Goal: Transaction & Acquisition: Subscribe to service/newsletter

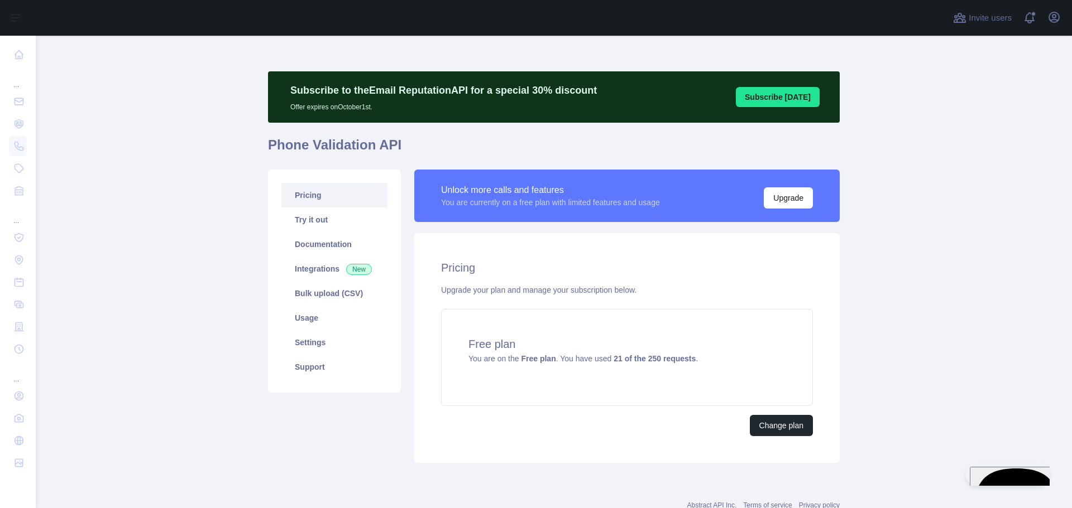
scroll to position [37, 0]
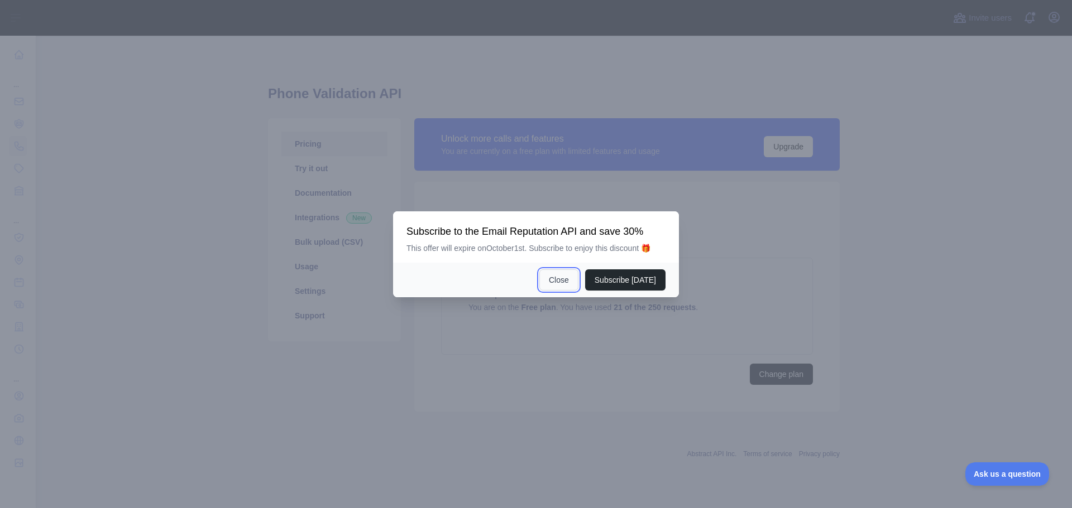
click at [550, 280] on button "Close" at bounding box center [558, 280] width 39 height 21
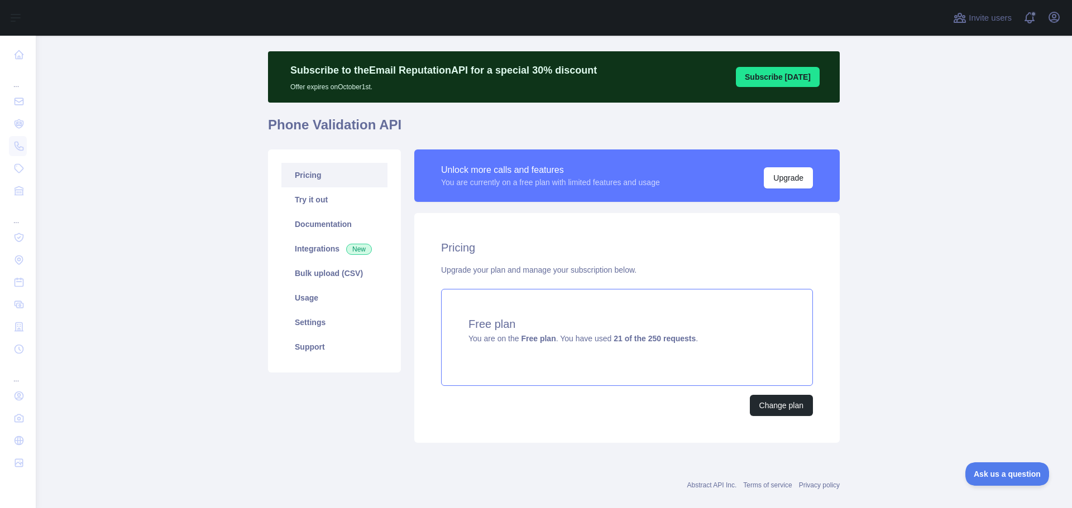
scroll to position [37, 0]
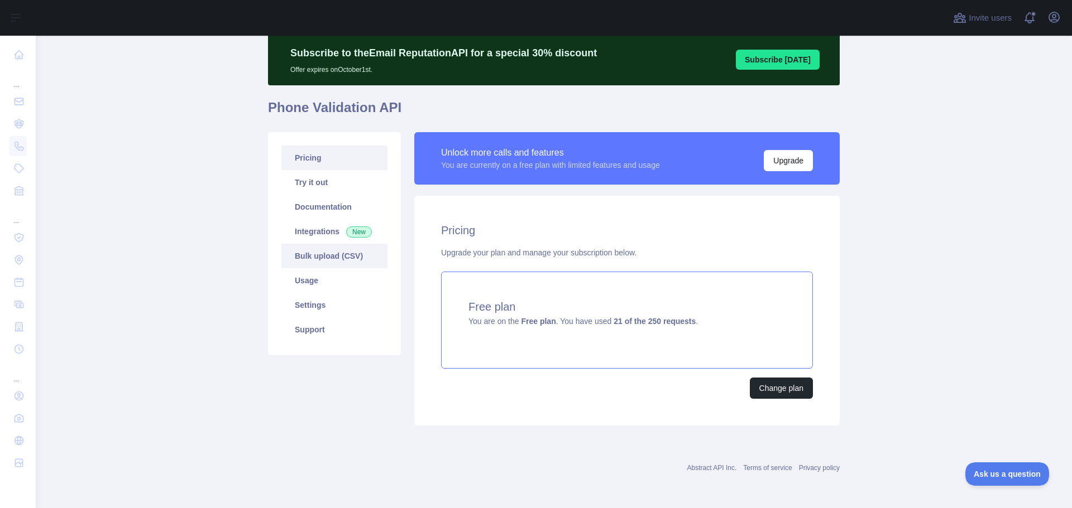
drag, startPoint x: 306, startPoint y: 287, endPoint x: 313, endPoint y: 290, distance: 6.7
click at [306, 287] on link "Usage" at bounding box center [334, 280] width 106 height 25
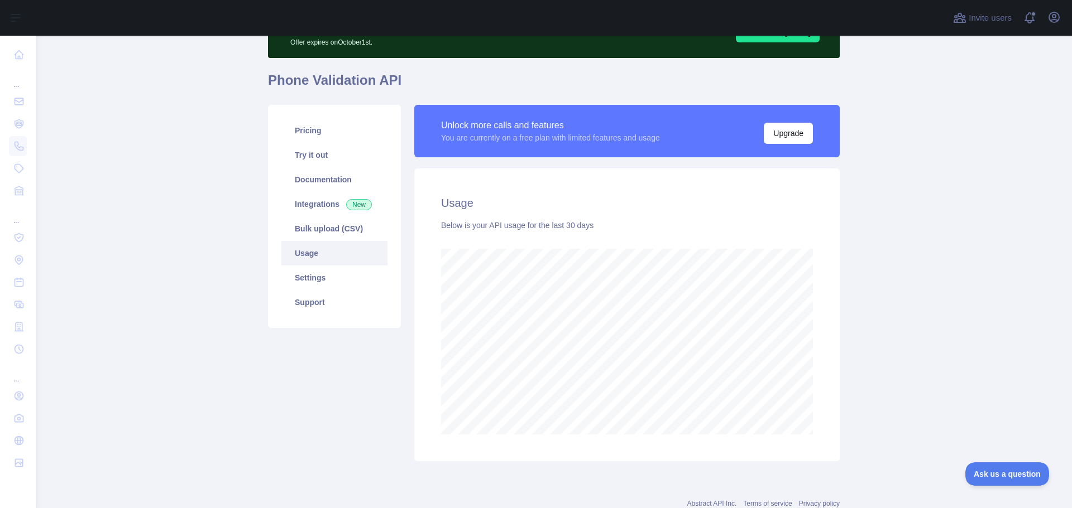
scroll to position [100, 0]
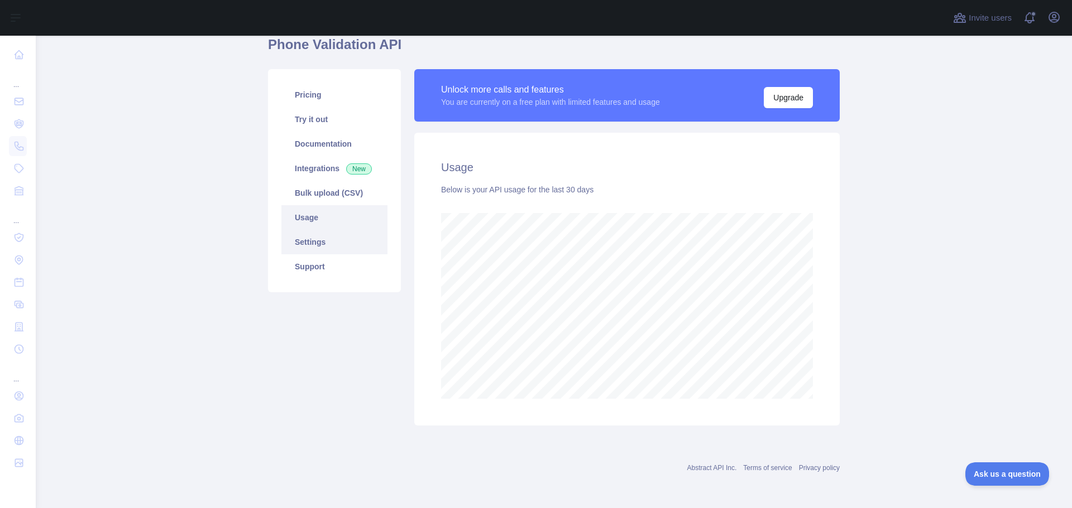
click at [324, 243] on link "Settings" at bounding box center [334, 242] width 106 height 25
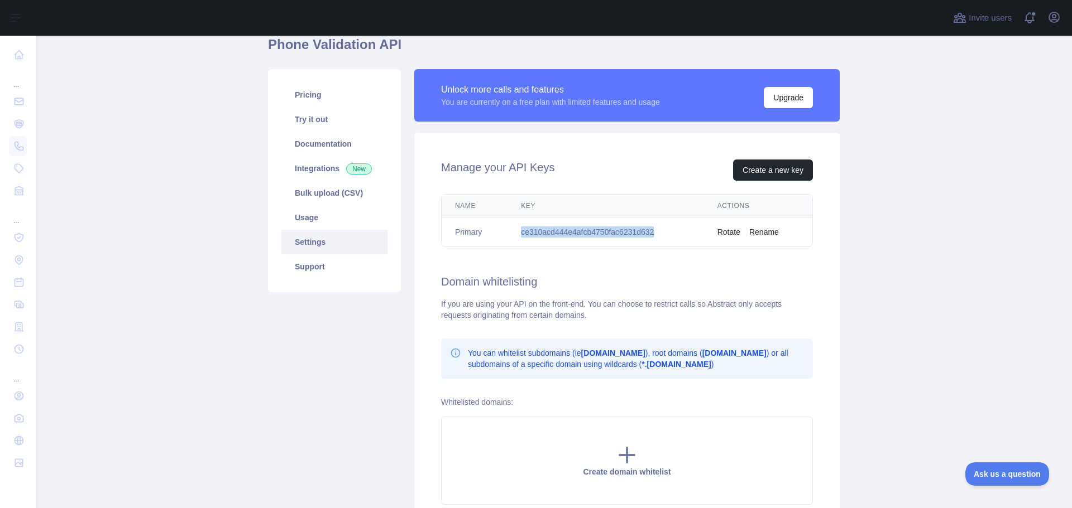
drag, startPoint x: 519, startPoint y: 233, endPoint x: 648, endPoint y: 230, distance: 129.5
click at [648, 225] on td "ce310acd444e4afcb4750fac6231d632" at bounding box center [605, 233] width 196 height 30
copy td "ce310acd444e4afcb4750fac6231d632"
drag, startPoint x: 313, startPoint y: 214, endPoint x: 330, endPoint y: 215, distance: 16.8
click at [313, 214] on link "Usage" at bounding box center [334, 217] width 106 height 25
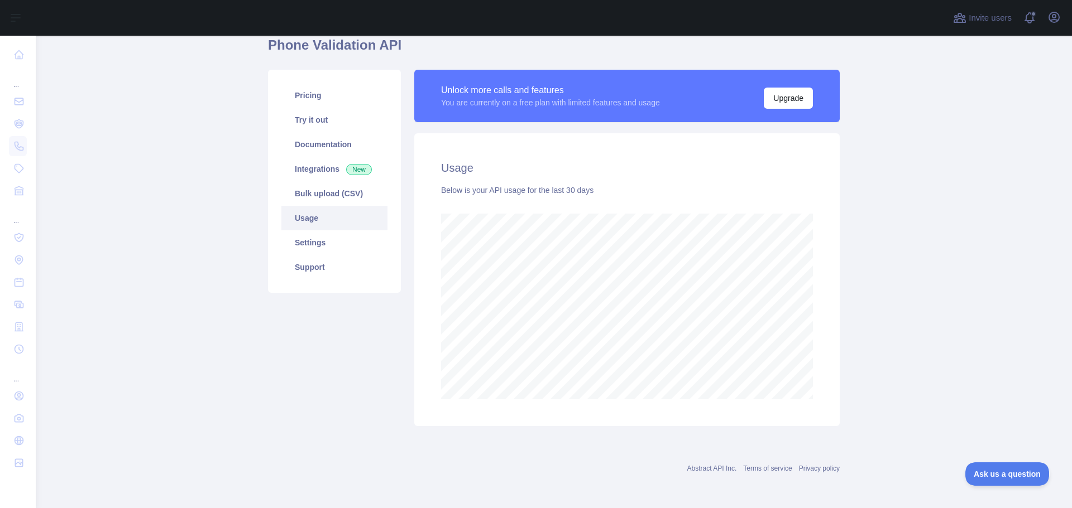
scroll to position [100, 0]
click at [320, 219] on link "Usage" at bounding box center [334, 217] width 106 height 25
click at [341, 97] on link "Pricing" at bounding box center [334, 95] width 106 height 25
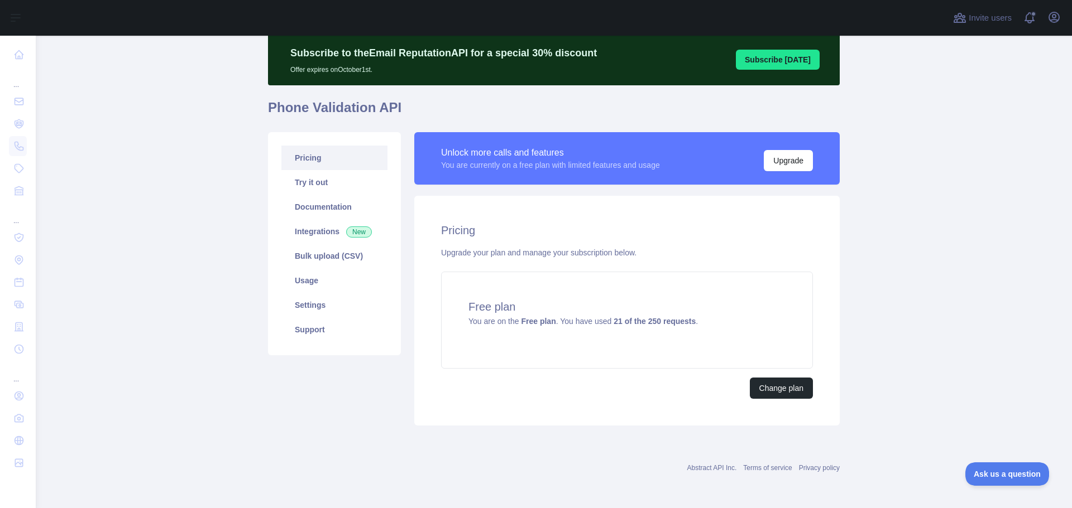
scroll to position [37, 0]
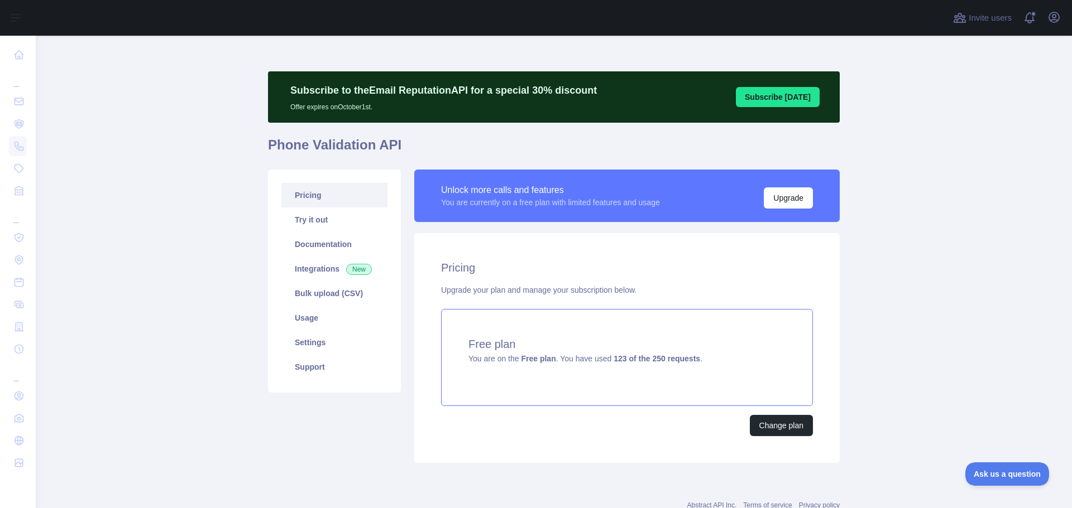
scroll to position [37, 0]
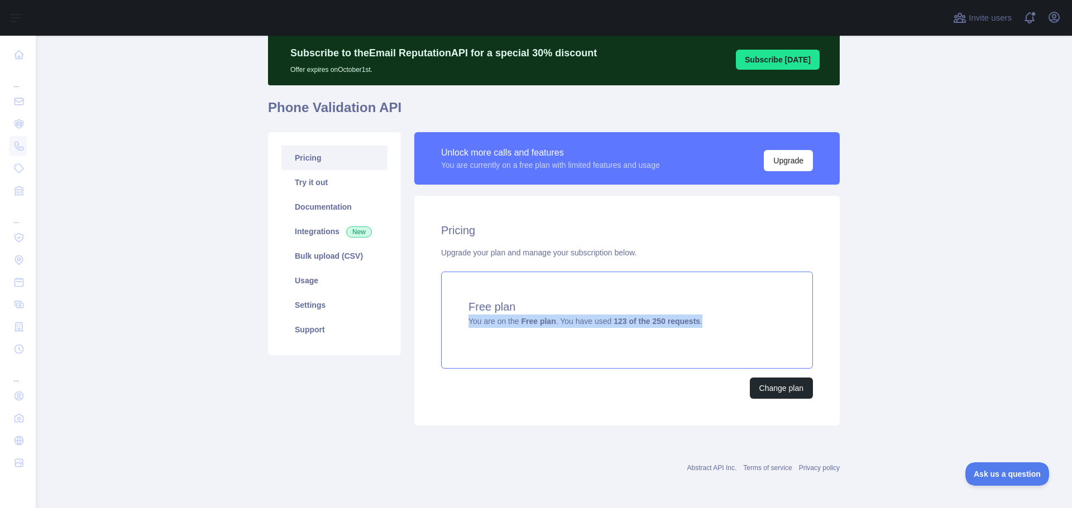
drag, startPoint x: 465, startPoint y: 322, endPoint x: 694, endPoint y: 327, distance: 229.4
click at [694, 327] on div "Free plan You are on the Free plan . You have used 123 of the 250 requests ." at bounding box center [627, 320] width 372 height 97
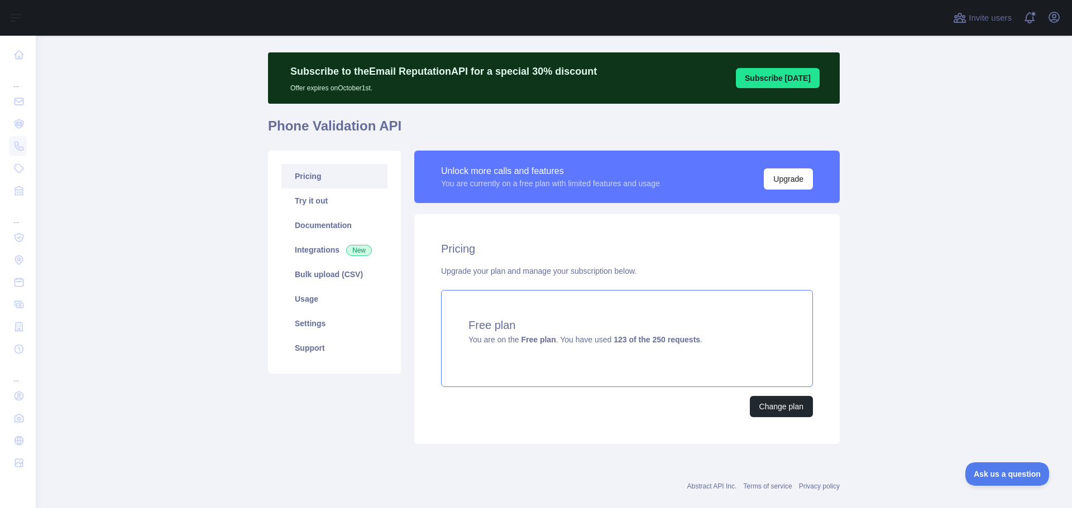
scroll to position [37, 0]
